Goal: Task Accomplishment & Management: Manage account settings

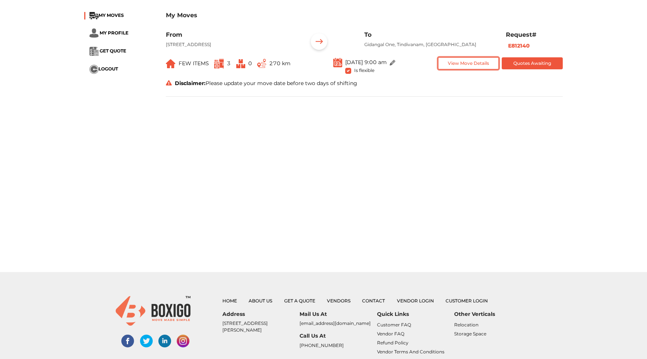
click at [479, 70] on button "View Move Details" at bounding box center [468, 63] width 61 height 12
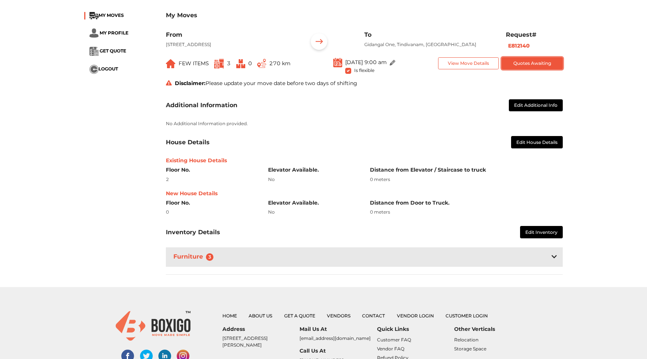
click at [531, 70] on button "Quotes Awaiting" at bounding box center [532, 63] width 61 height 12
click at [115, 13] on span "MY MOVES" at bounding box center [110, 15] width 25 height 6
click at [119, 28] on ul "MY MOVES MY PROFILE GET QUOTE LOGOUT" at bounding box center [119, 43] width 70 height 62
click at [121, 32] on span "MY PROFILE" at bounding box center [114, 33] width 29 height 6
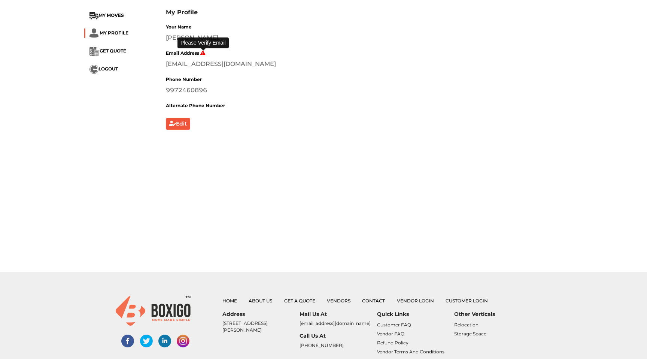
click at [204, 54] on icon at bounding box center [202, 53] width 5 height 4
click at [202, 53] on icon at bounding box center [202, 53] width 5 height 4
click at [123, 18] on li "MY MOVES" at bounding box center [119, 15] width 70 height 7
click at [118, 11] on div "My Profile MY MOVES MY PROFILE GET QUOTE LOGOUT My Profile Your Name [PERSON_NA…" at bounding box center [324, 69] width 490 height 134
click at [119, 15] on span "MY MOVES" at bounding box center [110, 15] width 25 height 6
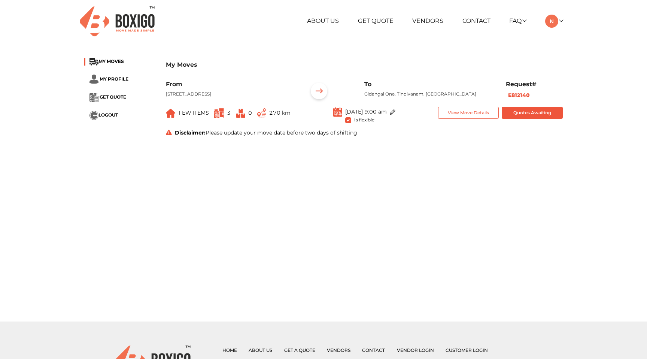
click at [110, 57] on div "My Moves MY MOVES MY PROFILE GET QUOTE LOGOUT My Moves From 710, 24 th Cross, 7…" at bounding box center [324, 105] width 490 height 107
click at [111, 60] on span "MY MOVES" at bounding box center [110, 62] width 25 height 6
click at [112, 71] on ul "MY MOVES MY PROFILE GET QUOTE LOGOUT" at bounding box center [119, 89] width 70 height 62
click at [113, 75] on li "MY PROFILE" at bounding box center [119, 78] width 70 height 9
click at [114, 79] on span "MY PROFILE" at bounding box center [114, 79] width 29 height 6
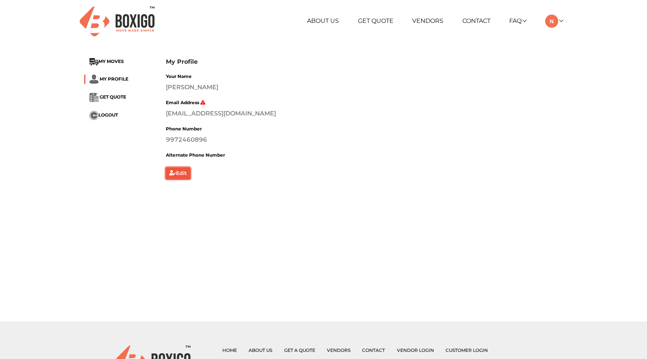
click at [185, 175] on button "Edit" at bounding box center [178, 173] width 24 height 12
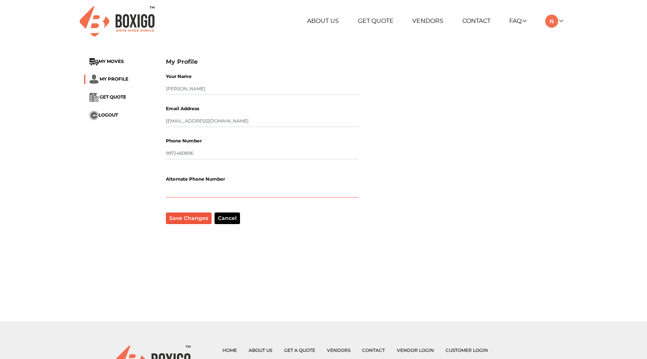
click at [212, 195] on input "text" at bounding box center [262, 191] width 193 height 12
type input "9148329333"
click at [195, 221] on button "Save Changes" at bounding box center [189, 218] width 46 height 12
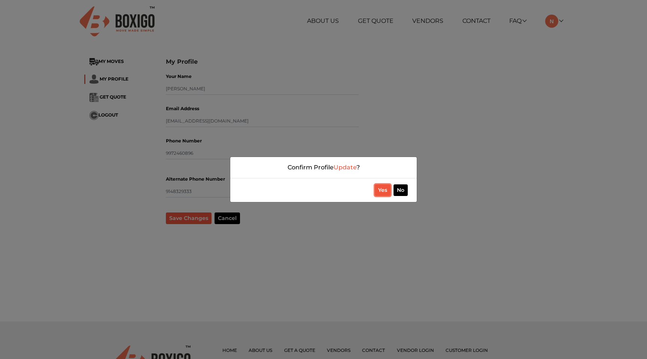
click at [386, 189] on button "Yes" at bounding box center [383, 190] width 16 height 12
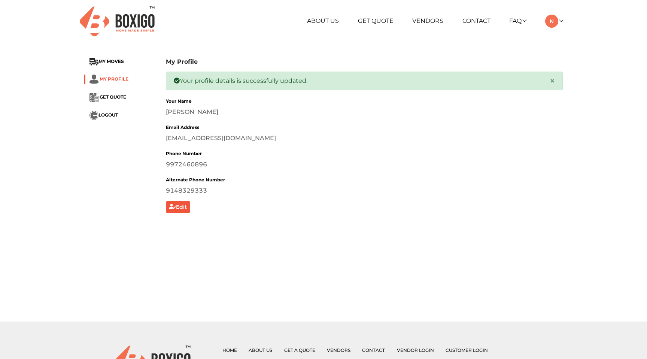
click at [122, 77] on span "MY PROFILE" at bounding box center [114, 79] width 29 height 6
click at [119, 61] on span "MY MOVES" at bounding box center [110, 62] width 25 height 6
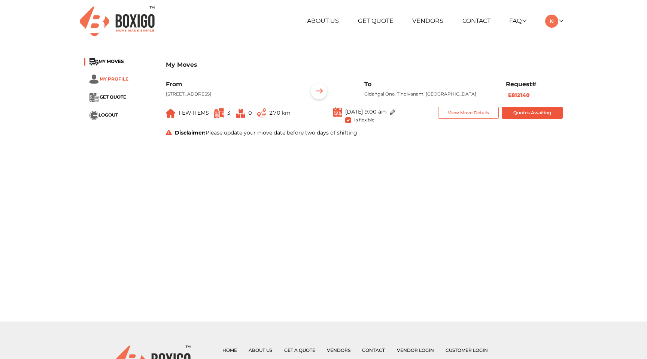
click at [114, 77] on span "MY PROFILE" at bounding box center [114, 79] width 29 height 6
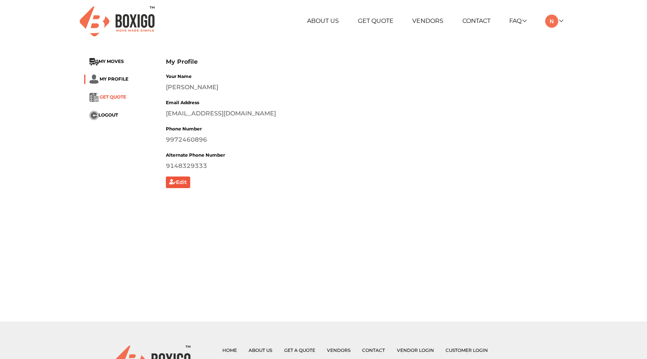
click at [115, 97] on span "GET QUOTE" at bounding box center [113, 97] width 27 height 6
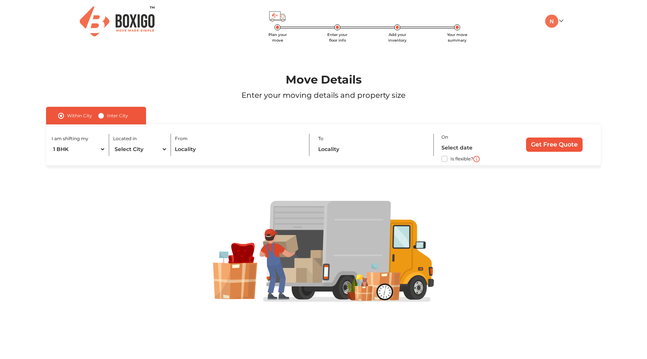
click at [107, 117] on label "Inter City" at bounding box center [117, 115] width 21 height 9
click at [101, 117] on input "Inter City" at bounding box center [101, 114] width 6 height 7
radio input "true"
click at [555, 25] on img at bounding box center [551, 21] width 13 height 13
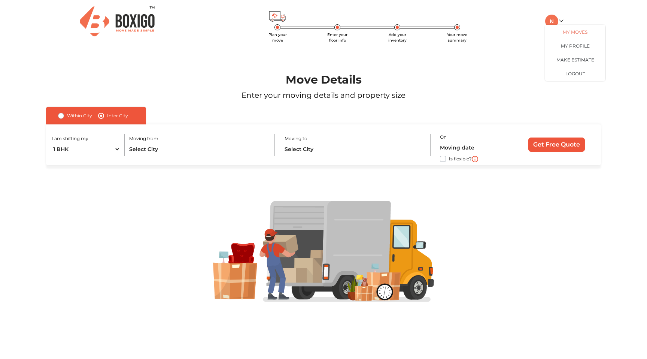
click at [562, 31] on link "My Moves" at bounding box center [575, 32] width 60 height 14
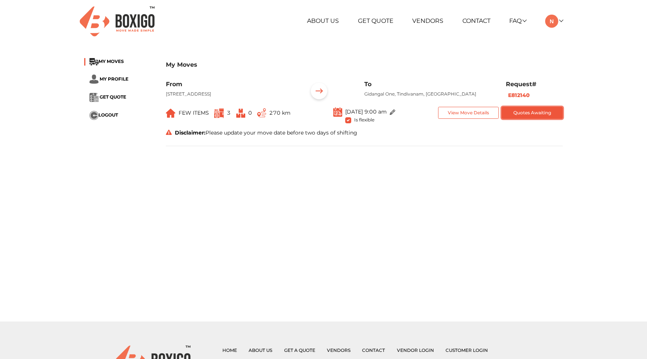
click at [539, 118] on button "Quotes Awaiting" at bounding box center [532, 113] width 61 height 12
